Goal: Task Accomplishment & Management: Manage account settings

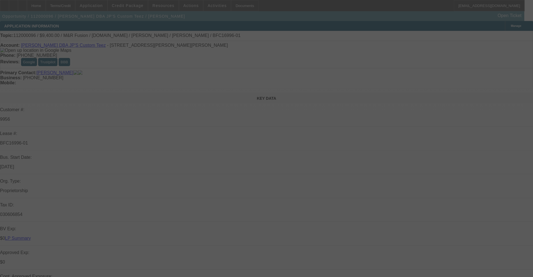
select select "0"
select select "2"
select select "0.1"
select select "4"
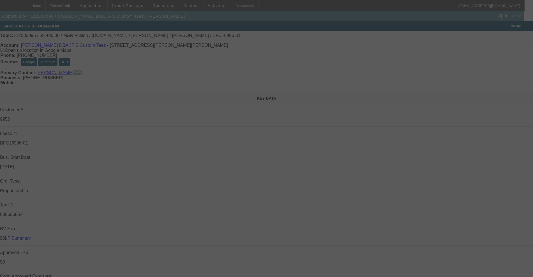
select select "0"
select select "2"
select select "0.1"
select select "4"
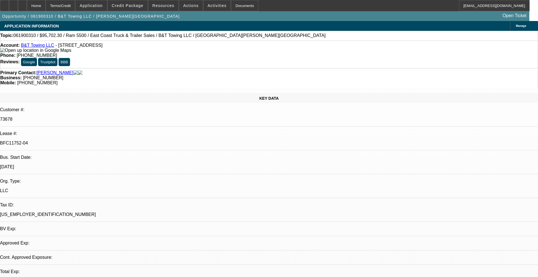
select select "0"
select select "2"
select select "0.1"
select select "4"
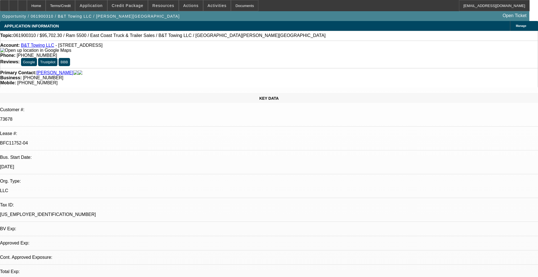
select select "0"
select select "2"
select select "0.1"
select select "4"
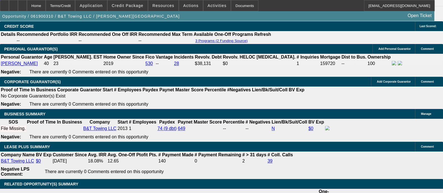
scroll to position [841, 0]
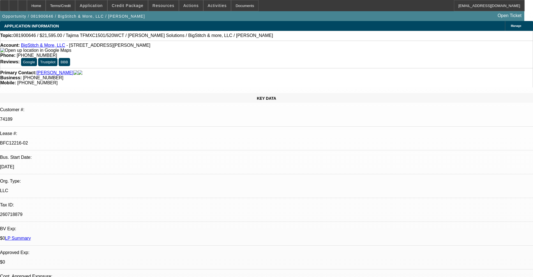
select select "0"
select select "2"
select select "0.1"
select select "4"
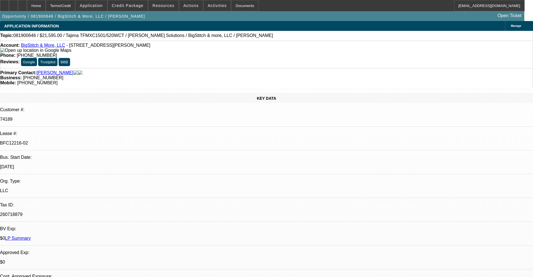
select select "0"
select select "2"
select select "0.1"
select select "4"
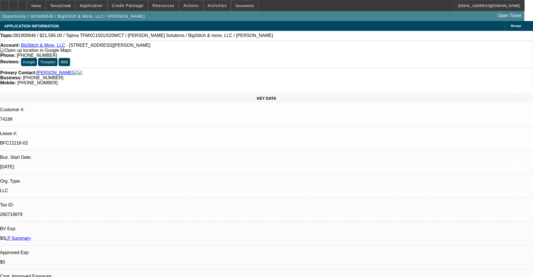
select select "0"
select select "2"
select select "0.1"
select select "4"
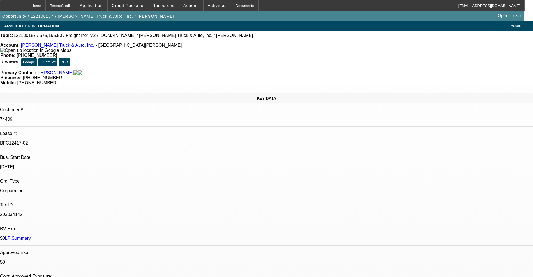
select select "0"
select select "2"
select select "0"
select select "6"
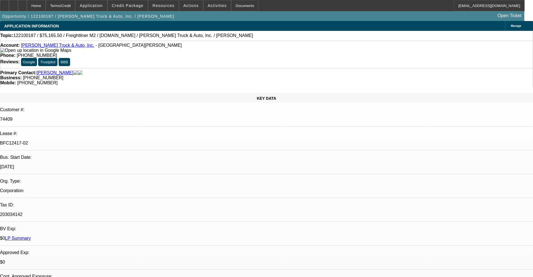
select select "0"
select select "2"
select select "0"
select select "6"
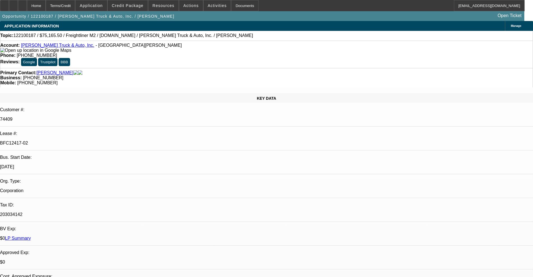
select select "0"
select select "2"
select select "0"
select select "6"
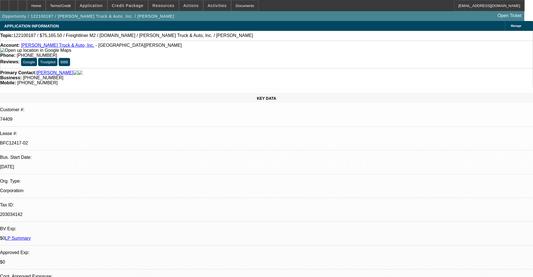
select select "0"
select select "2"
select select "0"
select select "6"
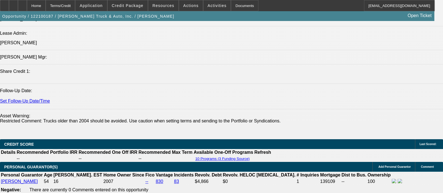
scroll to position [771, 0]
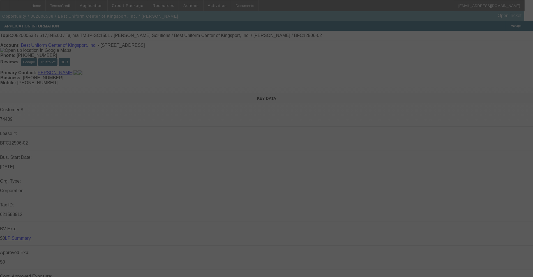
select select "0"
select select "2"
select select "0.1"
select select "4"
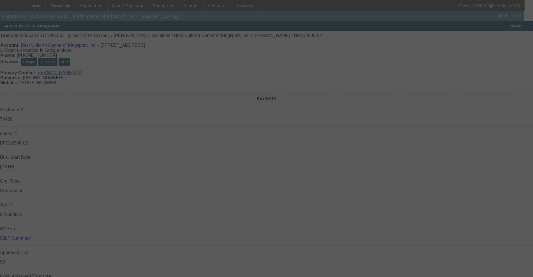
select select "0"
select select "2"
select select "0.1"
select select "4"
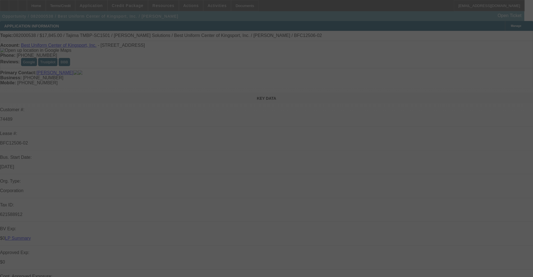
select select "0"
select select "2"
select select "0.1"
select select "4"
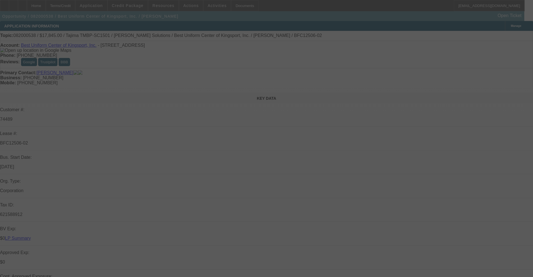
select select "0"
select select "2"
select select "0.1"
select select "4"
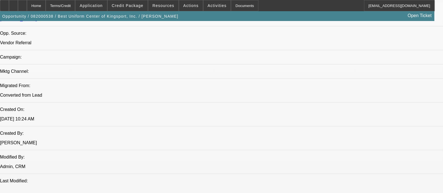
scroll to position [421, 0]
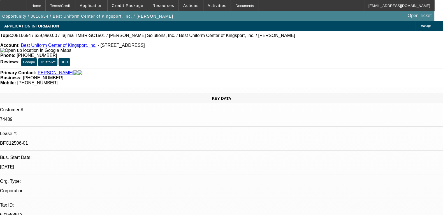
select select "0"
select select "4"
select select "0"
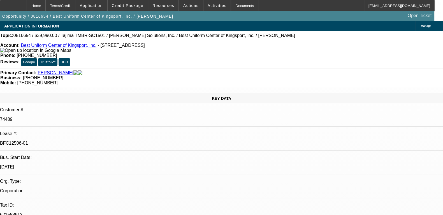
select select "0"
select select "6"
select select "0"
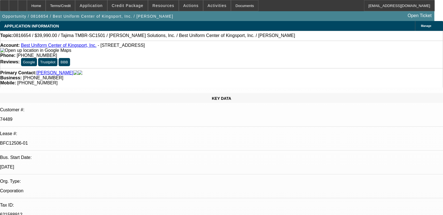
select select "0"
select select "4"
select select "0"
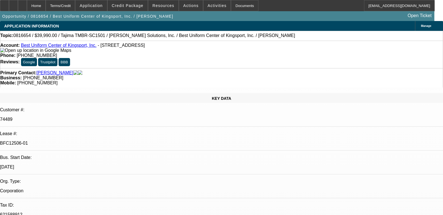
select select "6"
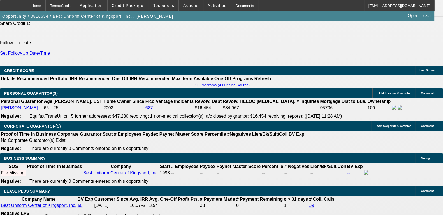
scroll to position [841, 0]
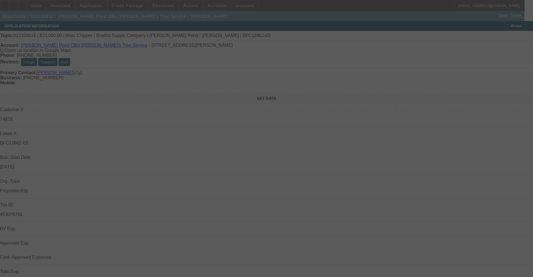
select select "0"
select select "0.1"
select select "4"
select select "0"
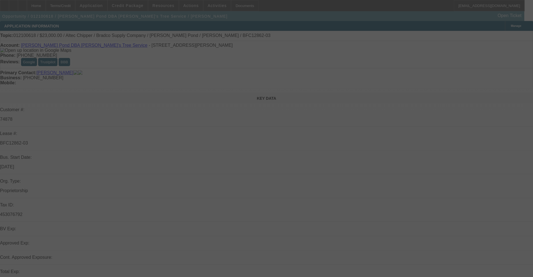
select select "0"
select select "0.1"
select select "4"
select select "0"
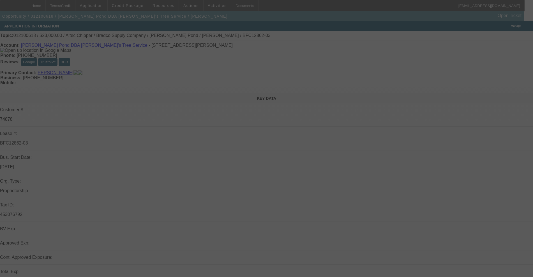
select select "0.1"
select select "4"
select select "0"
select select "0.1"
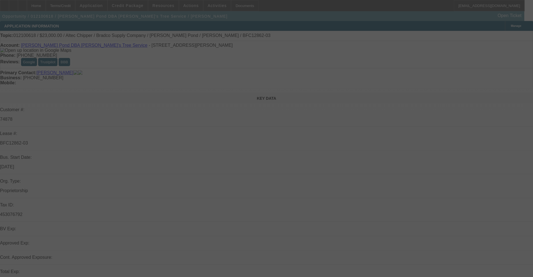
select select "4"
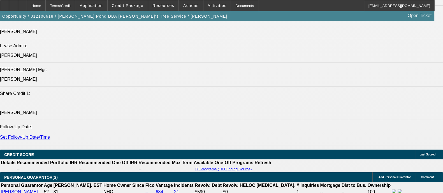
scroll to position [771, 0]
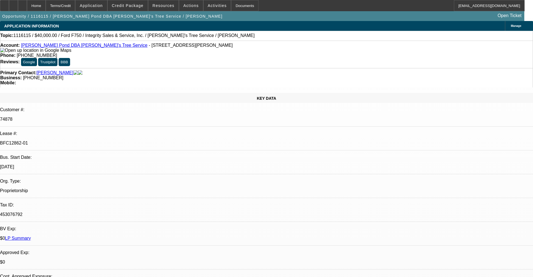
select select "0"
select select "4"
select select "0"
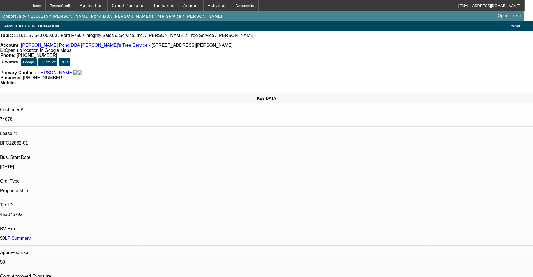
select select "2"
select select "0"
select select "6"
select select "0"
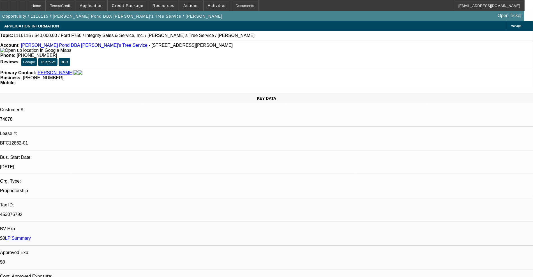
select select "2"
select select "0"
select select "6"
select select "0"
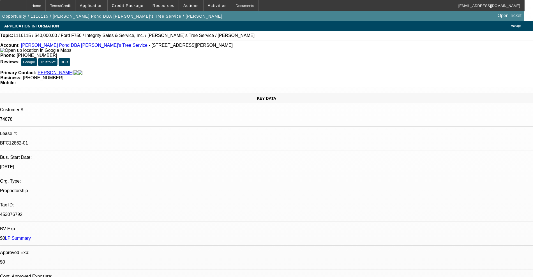
select select "2"
select select "0"
select select "6"
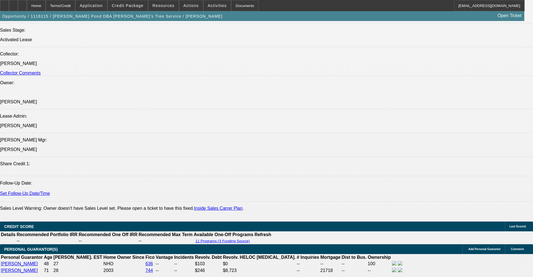
scroll to position [701, 0]
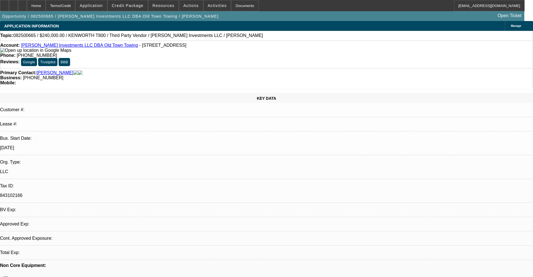
select select "0"
select select "2"
select select "0.1"
select select "4"
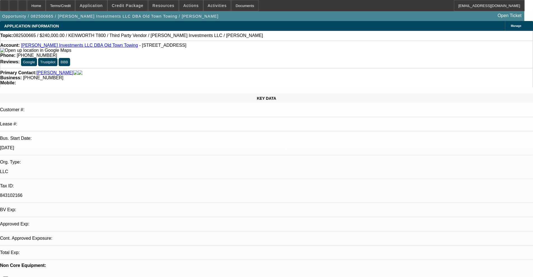
select select "0"
select select "2"
select select "0.1"
select select "4"
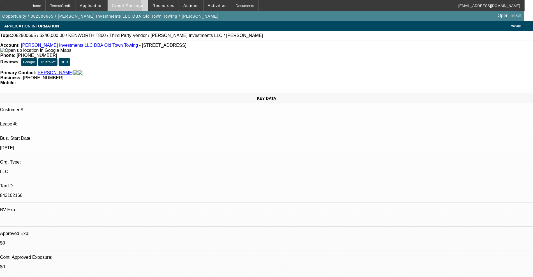
click at [128, 9] on span at bounding box center [128, 5] width 40 height 13
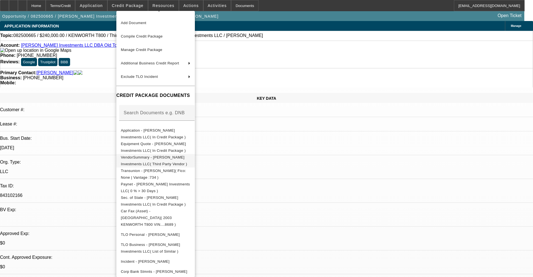
scroll to position [11, 0]
click at [159, 269] on span "Corp Bank Stmnts - [PERSON_NAME] Investments LLC( (Acct) [PERSON_NAME] Investme…" at bounding box center [154, 278] width 66 height 18
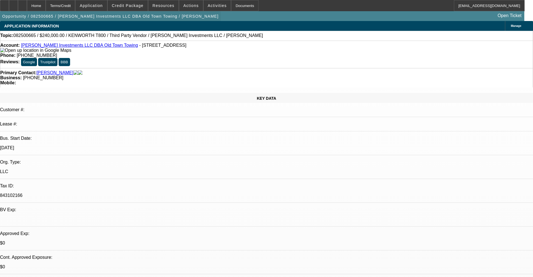
click at [138, 12] on span "button" at bounding box center [110, 16] width 221 height 13
click at [137, 6] on span "Credit Package" at bounding box center [128, 5] width 32 height 4
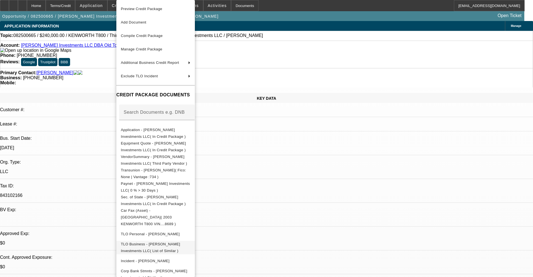
scroll to position [1, 0]
click at [161, 269] on span "Corp Bank Stmnts - Harrison Stone Investments LLC( (Acct) Harrison Stone Invest…" at bounding box center [154, 278] width 66 height 18
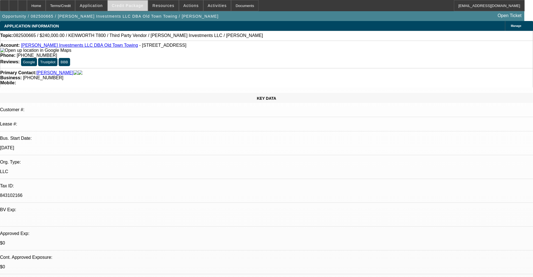
click at [130, 9] on span at bounding box center [128, 5] width 40 height 13
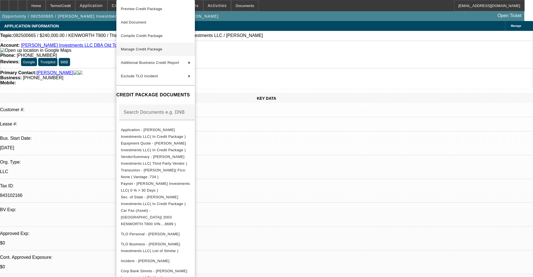
click at [142, 51] on span "Manage Credit Package" at bounding box center [156, 49] width 70 height 7
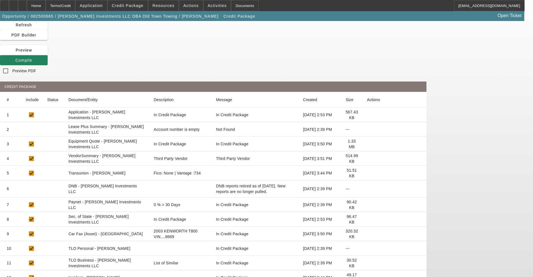
scroll to position [25, 0]
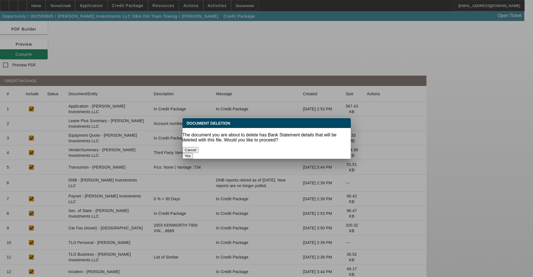
click at [193, 153] on button "Yes" at bounding box center [188, 156] width 11 height 6
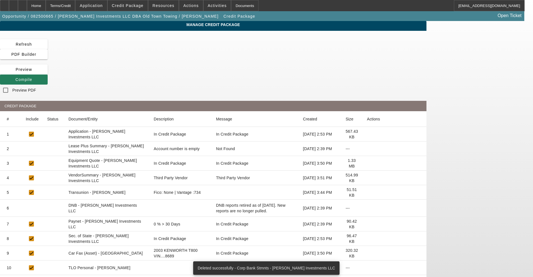
click at [32, 77] on span "Compile" at bounding box center [23, 79] width 17 height 4
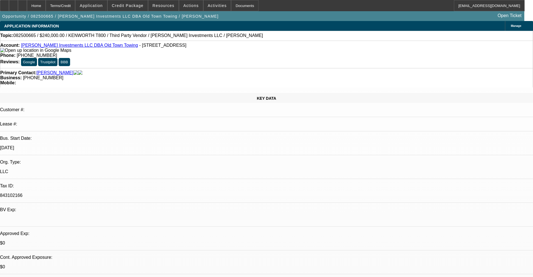
select select "0"
select select "2"
select select "0.1"
select select "4"
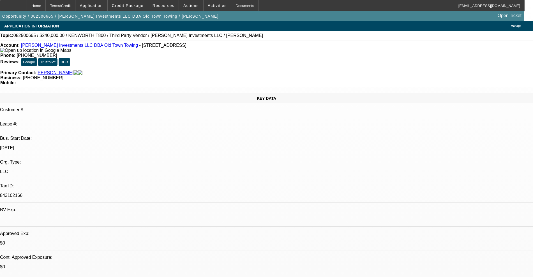
select select "0"
select select "2"
select select "0.1"
select select "4"
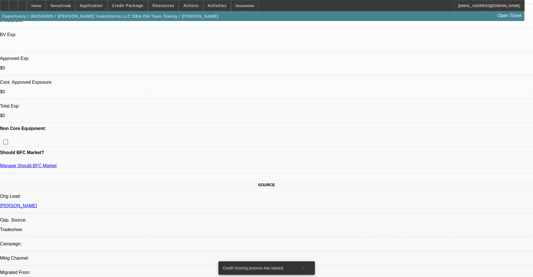
scroll to position [35, 0]
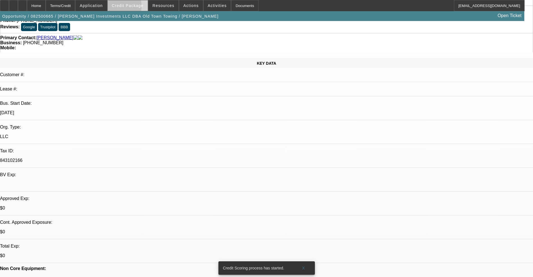
click at [125, 8] on span at bounding box center [128, 5] width 40 height 13
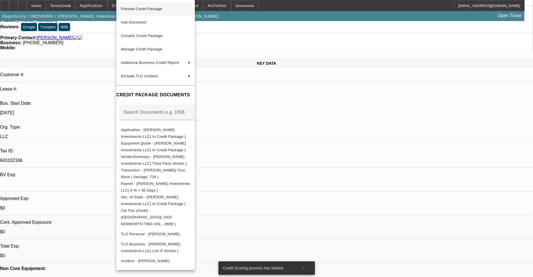
click at [138, 10] on span "Preview Credit Package" at bounding box center [142, 9] width 42 height 4
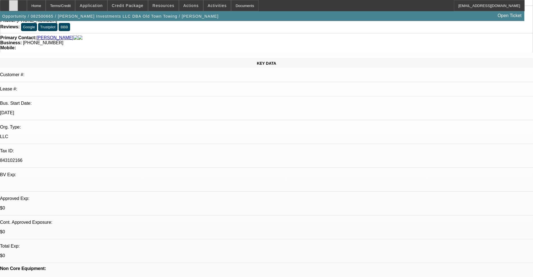
click at [18, 8] on div at bounding box center [13, 5] width 9 height 11
click at [146, 6] on span at bounding box center [128, 5] width 40 height 13
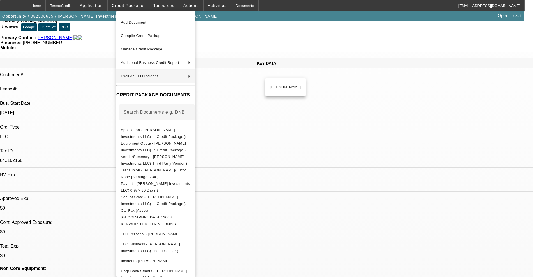
scroll to position [11, 0]
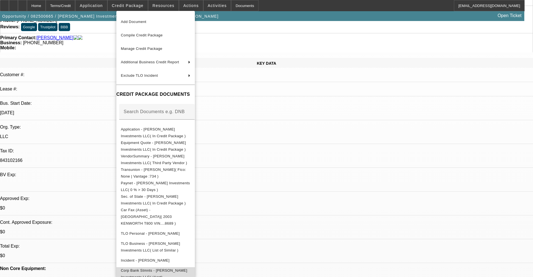
click at [167, 268] on span "Corp Bank Stmnts - Harrison Stone Investments LLC( (Acct) Harrison Stone Invest…" at bounding box center [156, 278] width 70 height 20
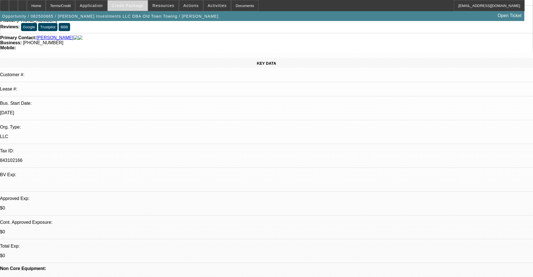
click at [130, 4] on span "Credit Package" at bounding box center [128, 5] width 32 height 4
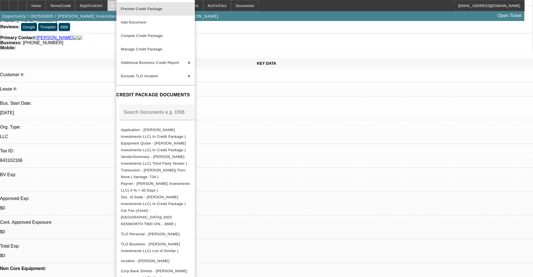
click at [130, 4] on button "Preview Credit Package" at bounding box center [155, 8] width 79 height 13
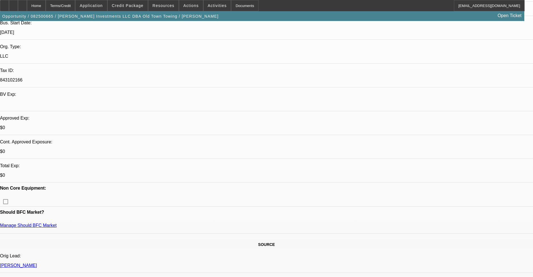
scroll to position [0, 0]
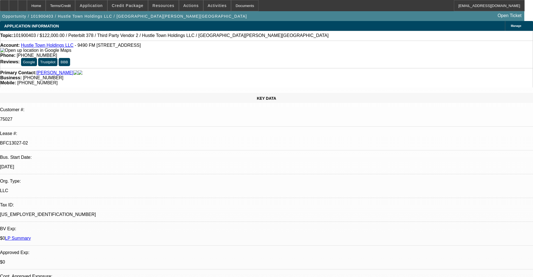
select select "0"
select select "2"
select select "0"
select select "6"
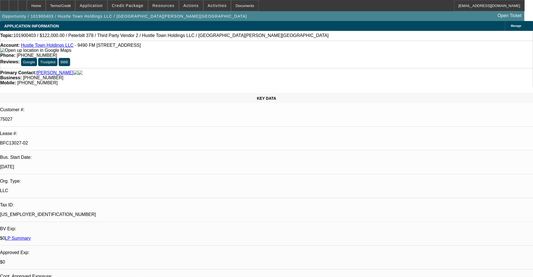
select select "0"
select select "2"
select select "0"
select select "6"
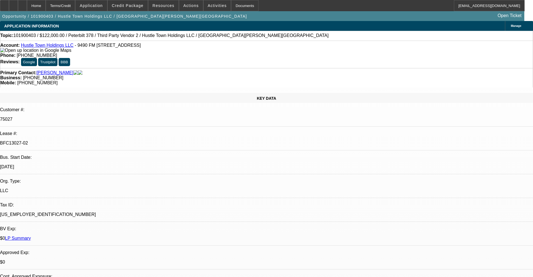
select select "0"
select select "2"
select select "0"
select select "6"
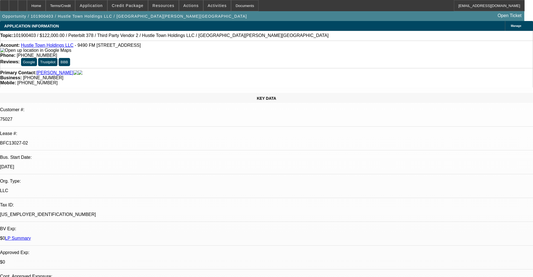
select select "0"
select select "2"
select select "0"
select select "6"
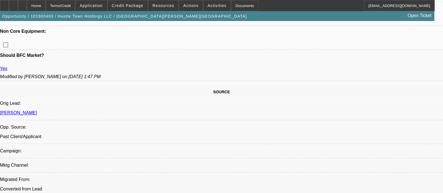
scroll to position [280, 0]
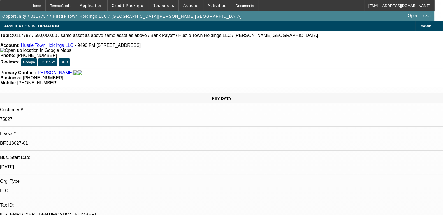
select select "0"
select select "2"
select select "0.1"
select select "4"
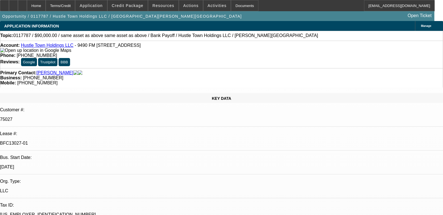
select select "0"
select select "2"
select select "0.1"
select select "4"
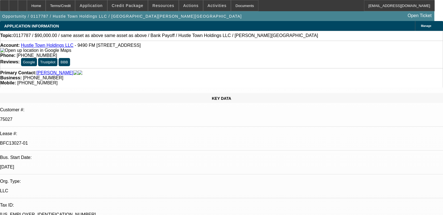
select select "0"
select select "2"
select select "0.1"
select select "4"
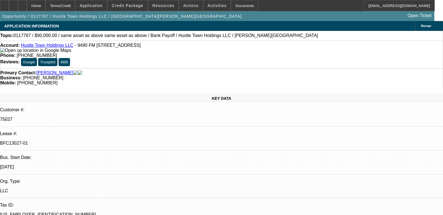
select select "0"
select select "2"
select select "0.1"
select select "4"
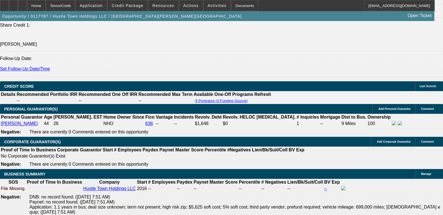
scroll to position [806, 0]
